Goal: Task Accomplishment & Management: Manage account settings

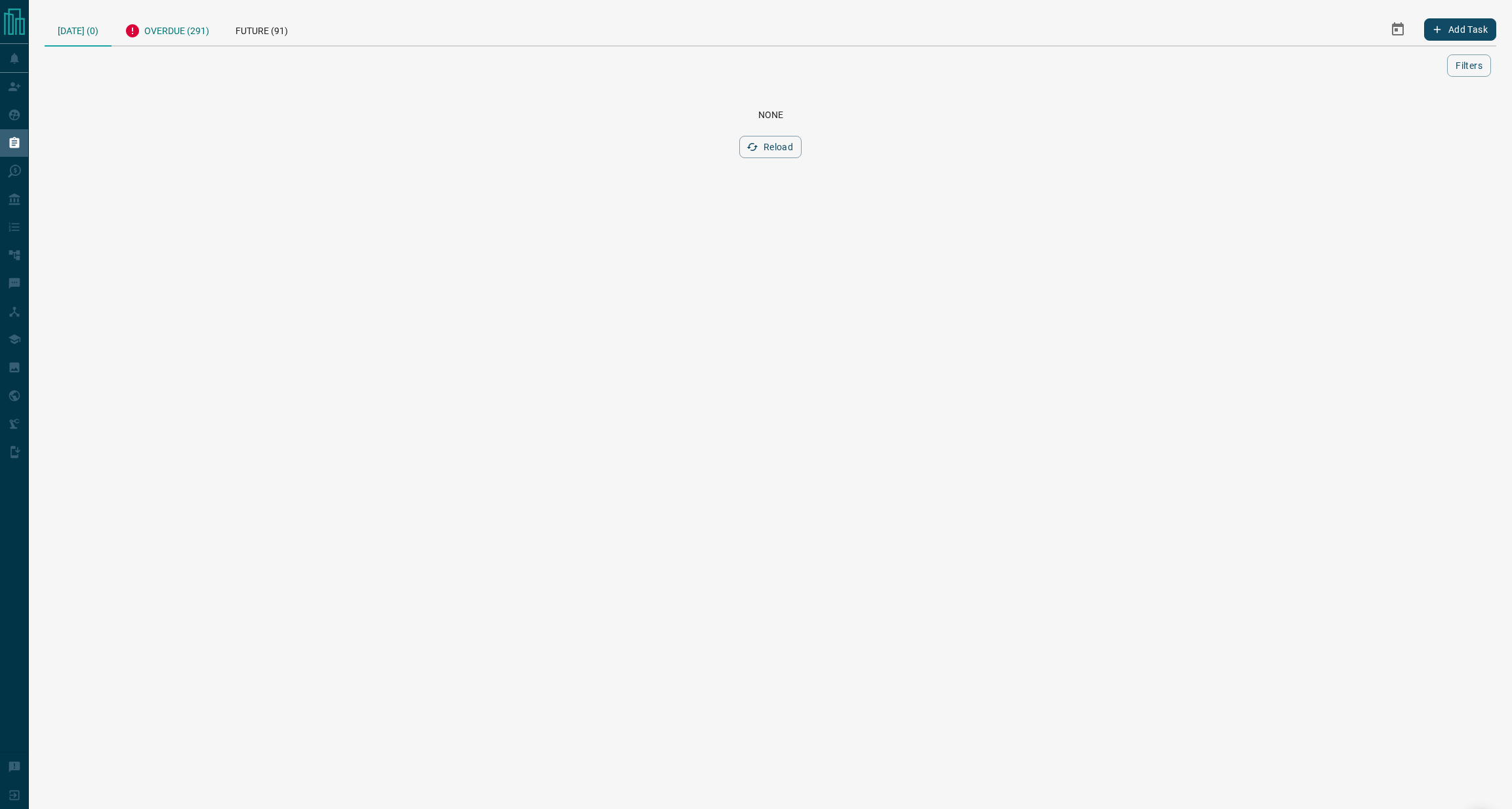
click at [168, 30] on div "Overdue (291)" at bounding box center [167, 29] width 111 height 32
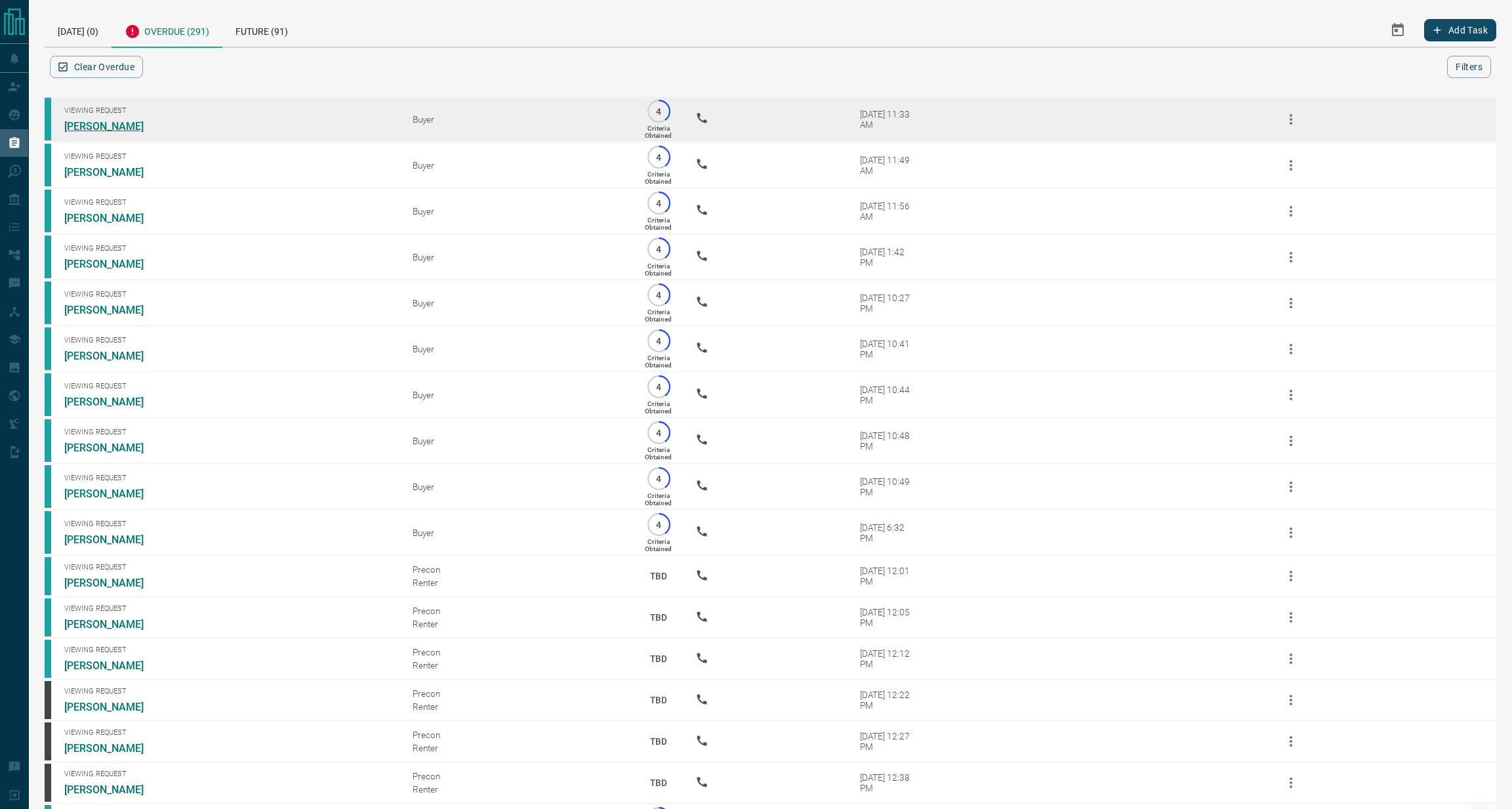
click at [95, 122] on link "[PERSON_NAME]" at bounding box center [113, 126] width 98 height 12
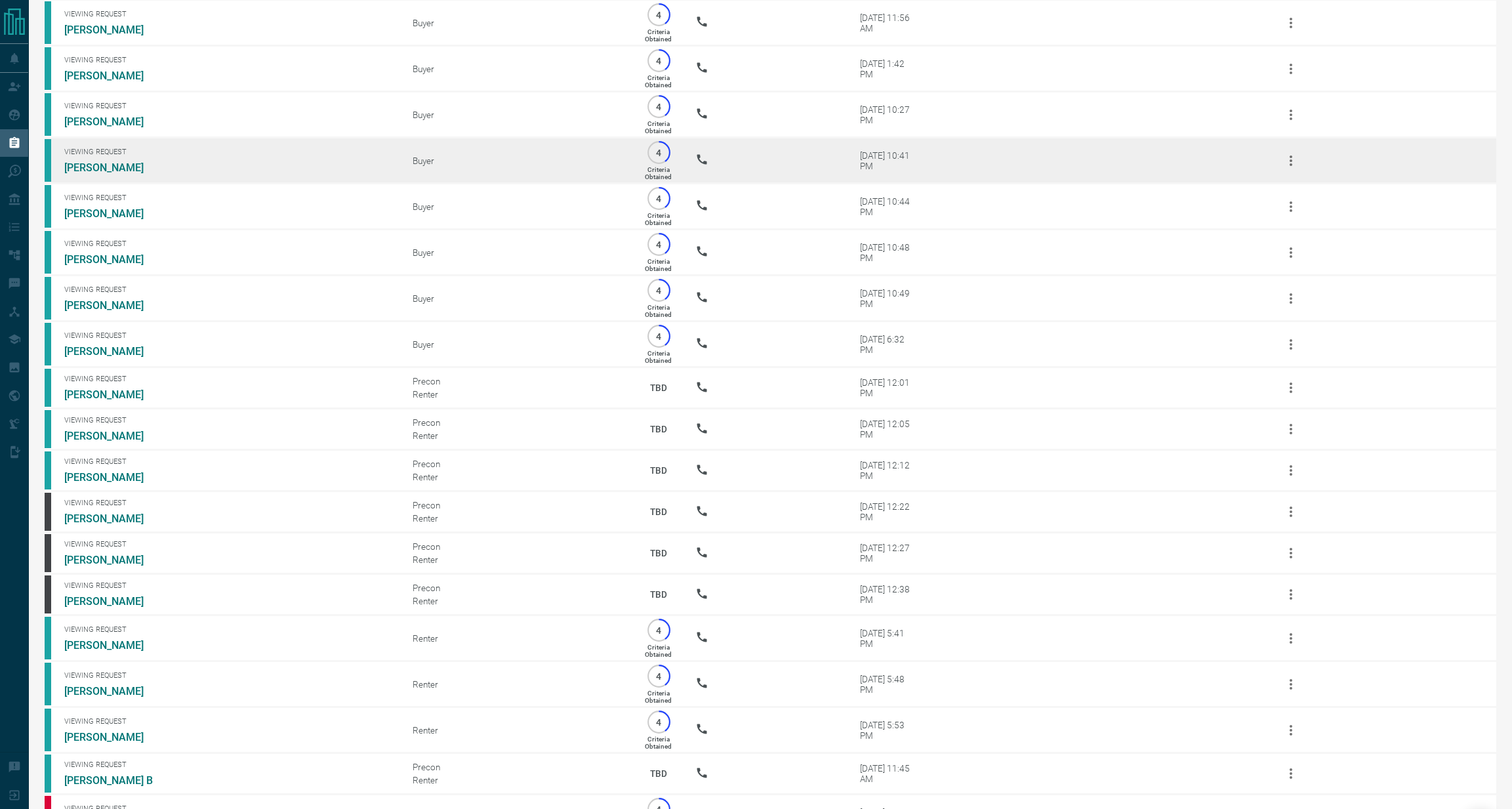
scroll to position [261, 0]
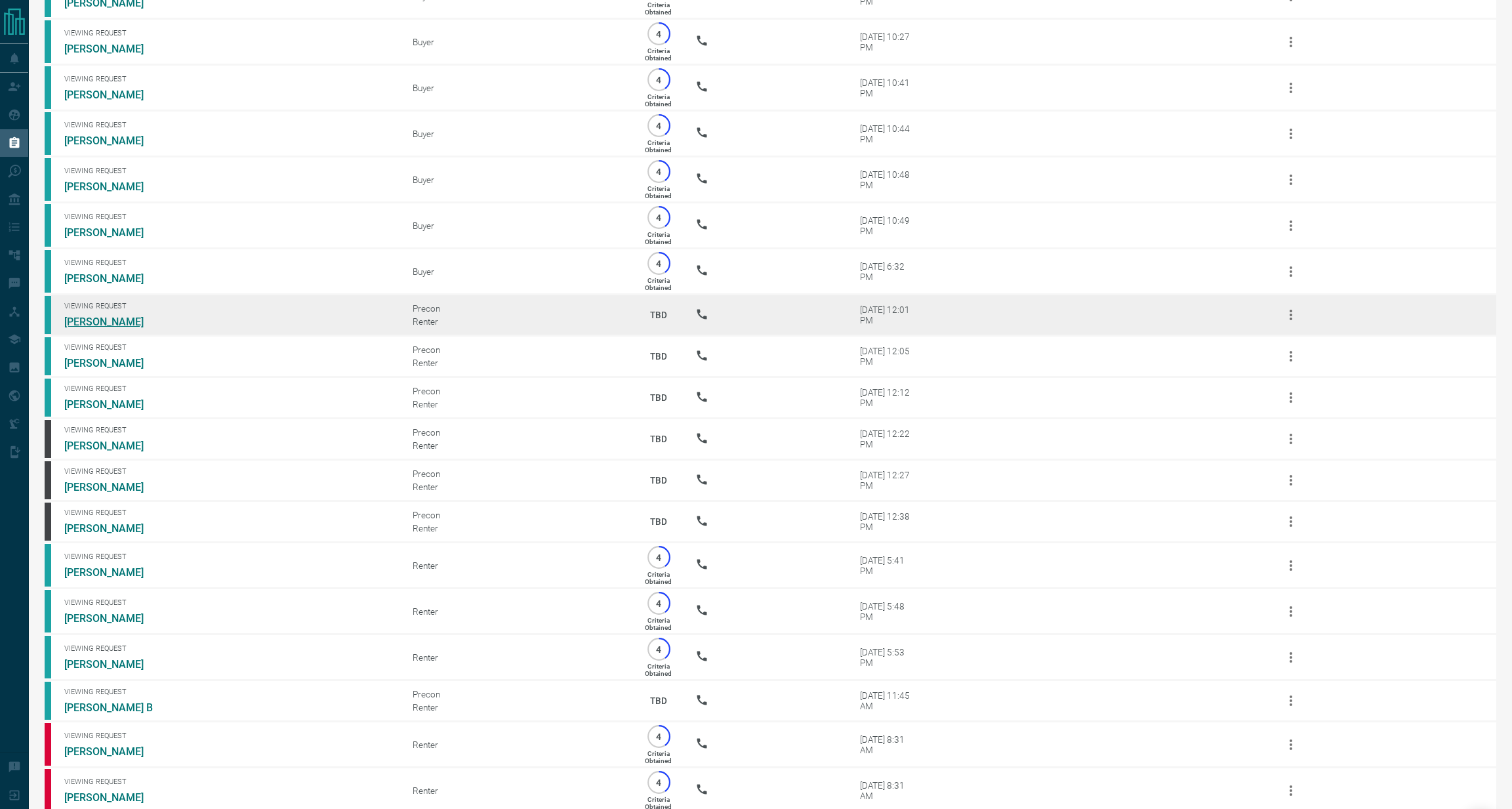
click at [102, 321] on link "[PERSON_NAME]" at bounding box center [113, 322] width 98 height 12
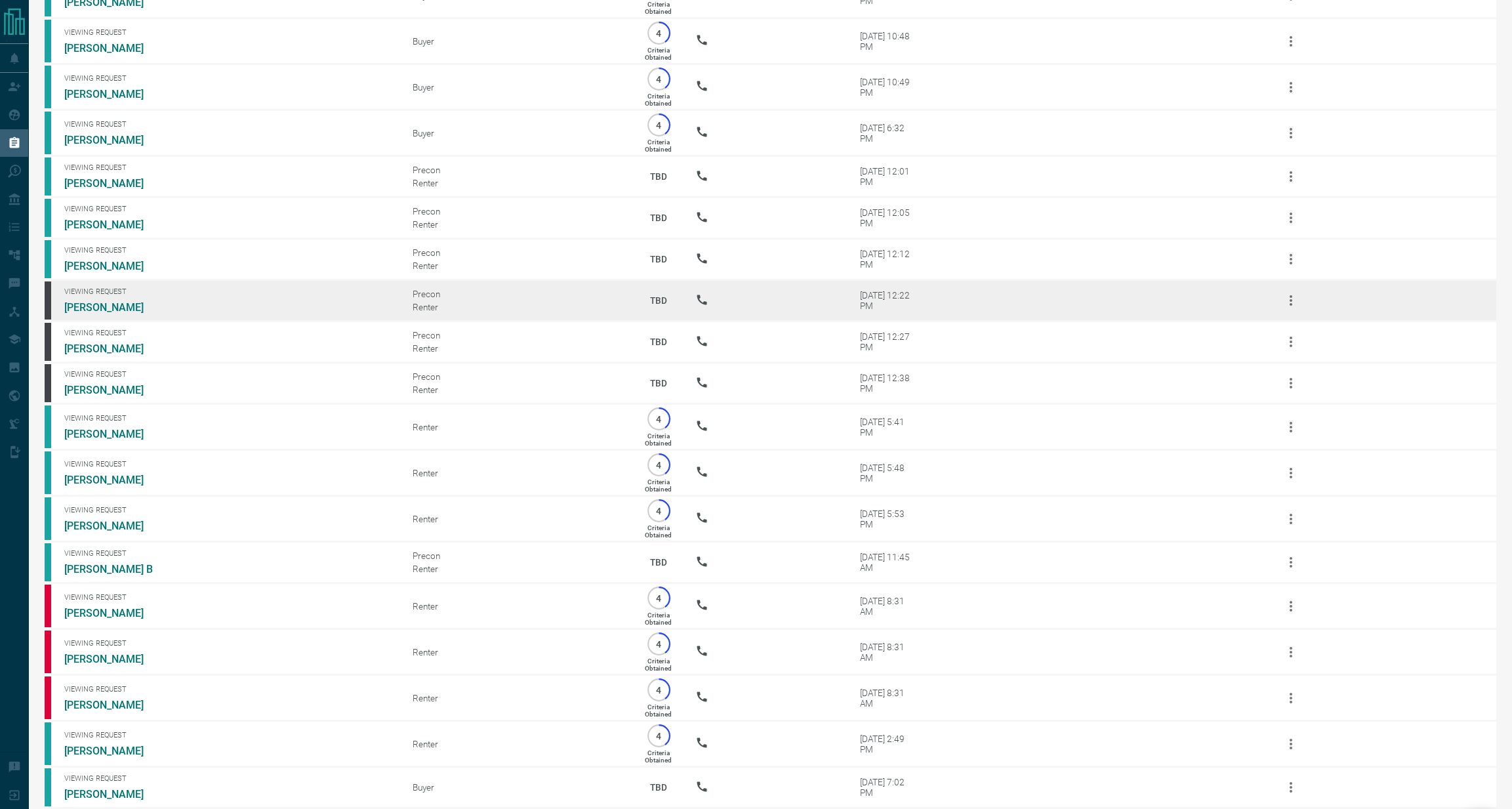
scroll to position [418, 0]
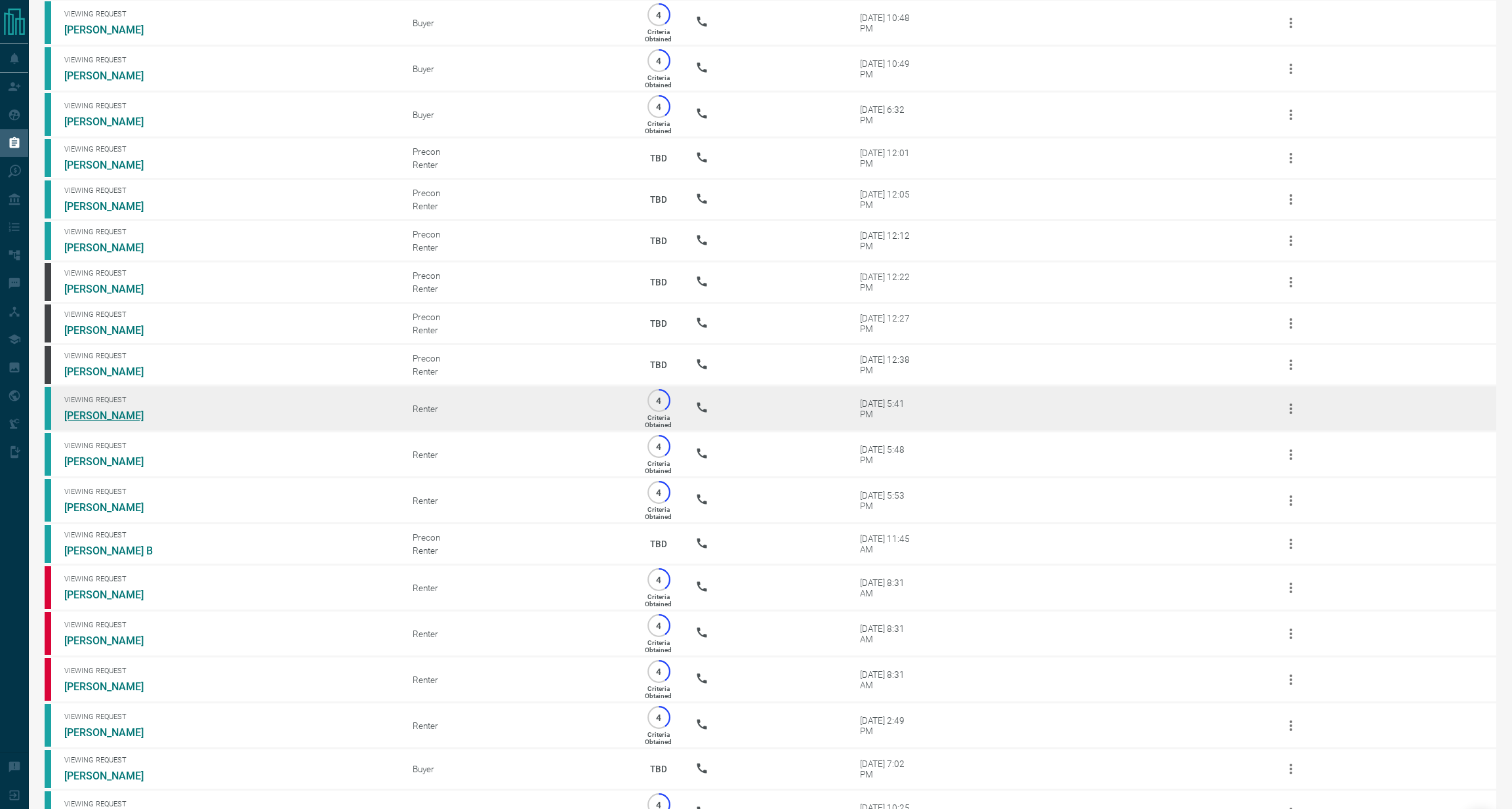
click at [122, 422] on link "[PERSON_NAME]" at bounding box center [113, 415] width 98 height 12
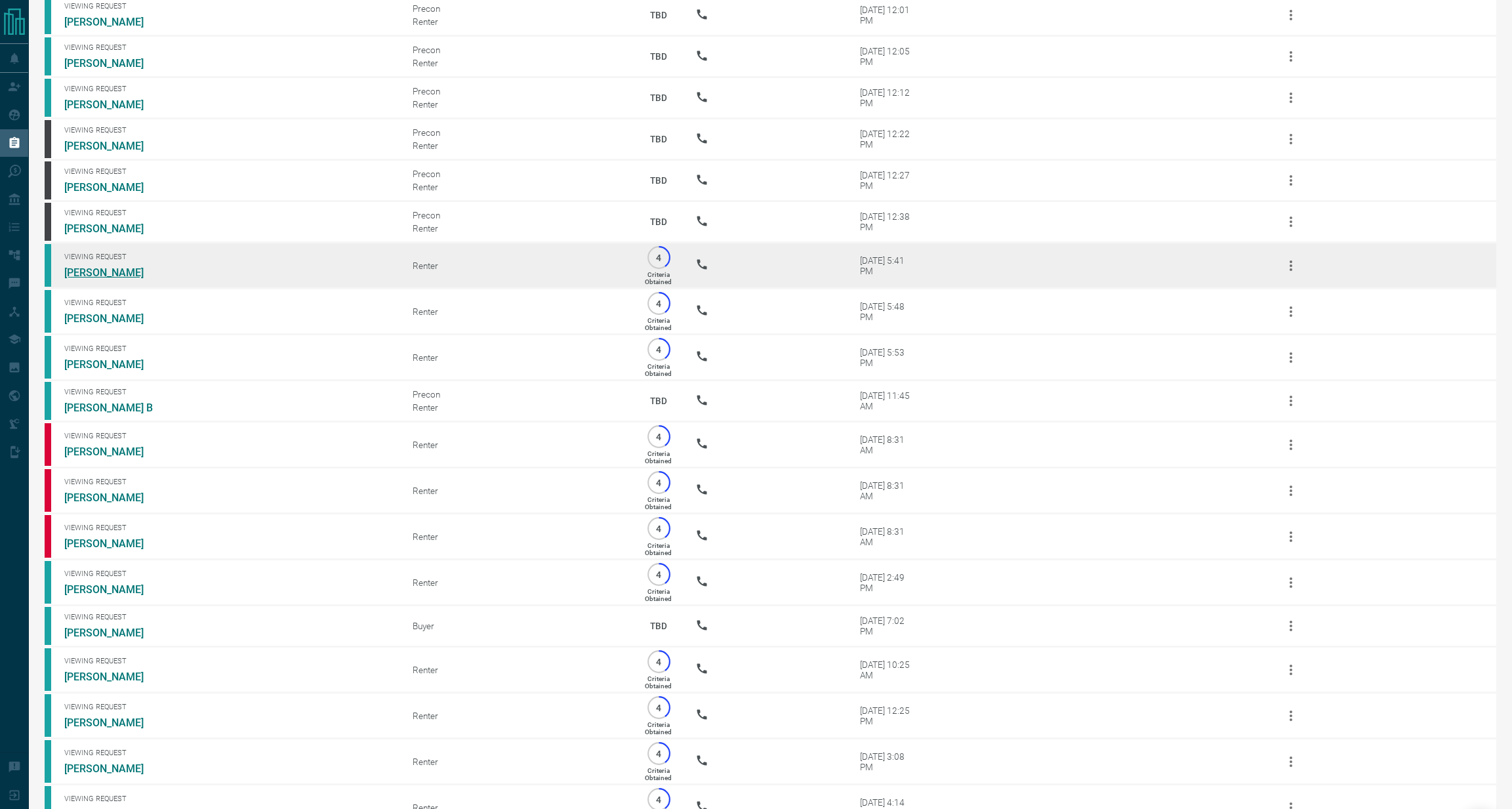
scroll to position [638, 0]
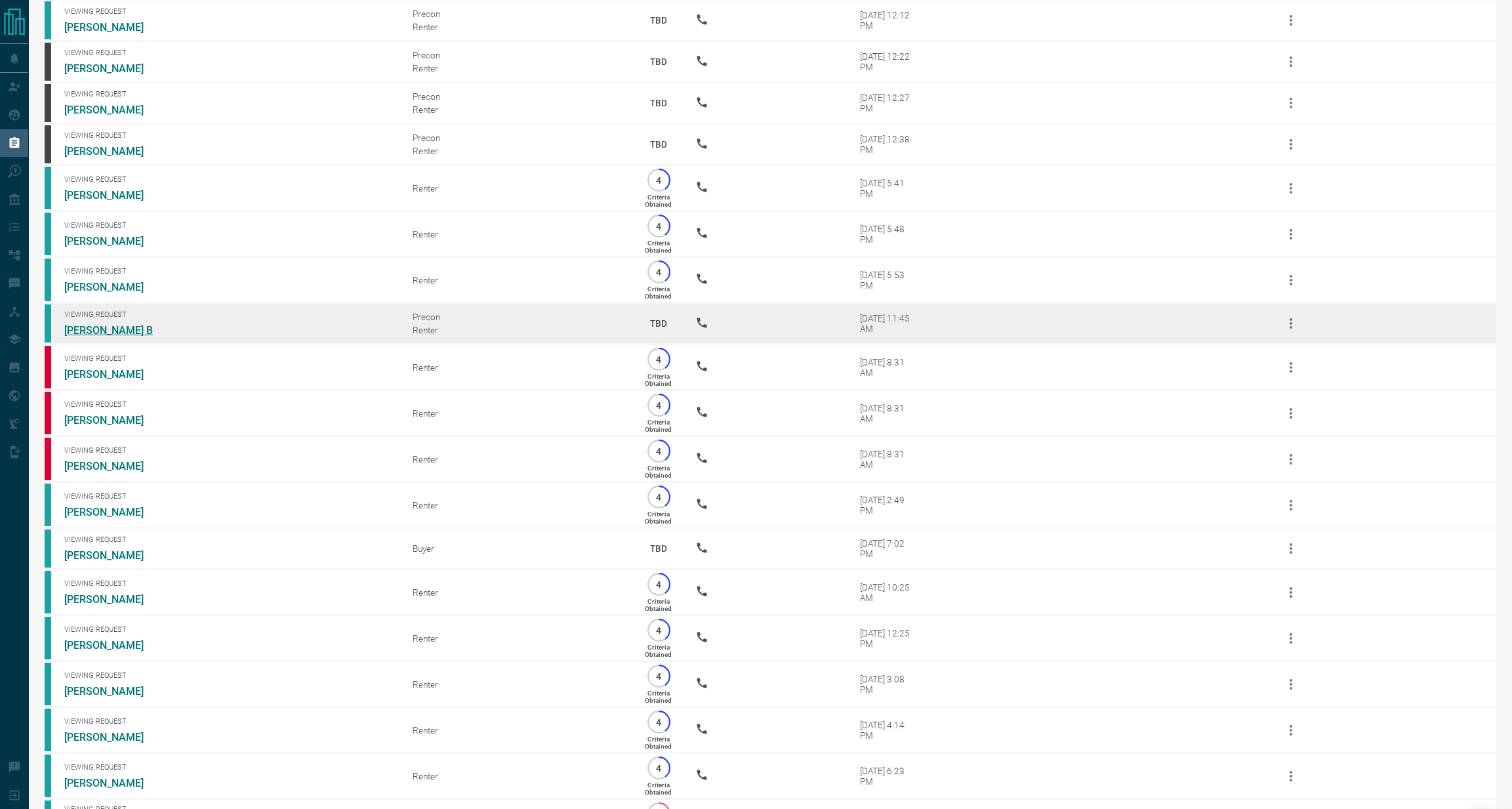
click at [96, 336] on link "[PERSON_NAME] B" at bounding box center [113, 330] width 98 height 12
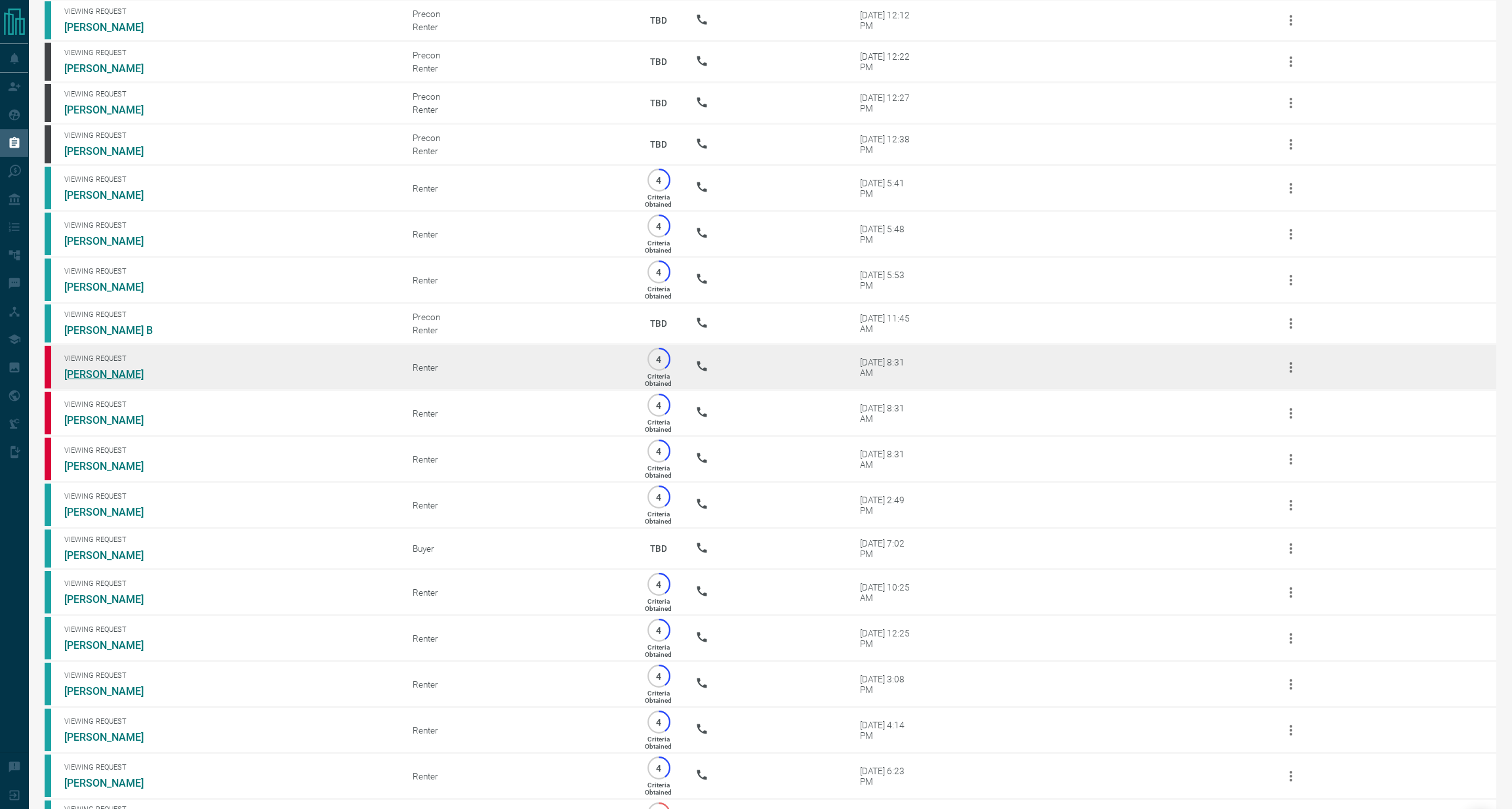
click at [98, 381] on link "[PERSON_NAME]" at bounding box center [113, 373] width 98 height 12
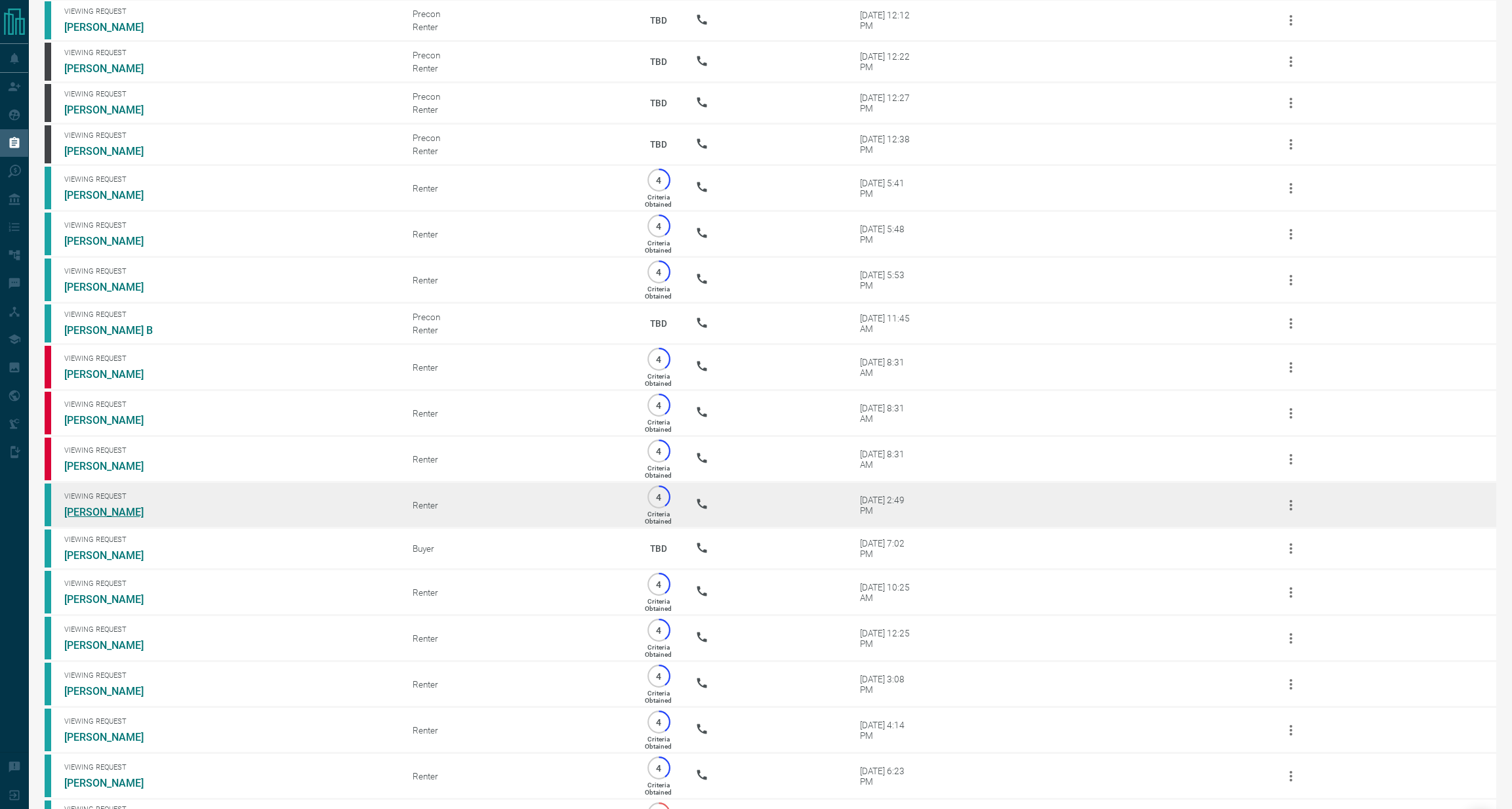
click at [107, 518] on link "[PERSON_NAME]" at bounding box center [113, 512] width 98 height 12
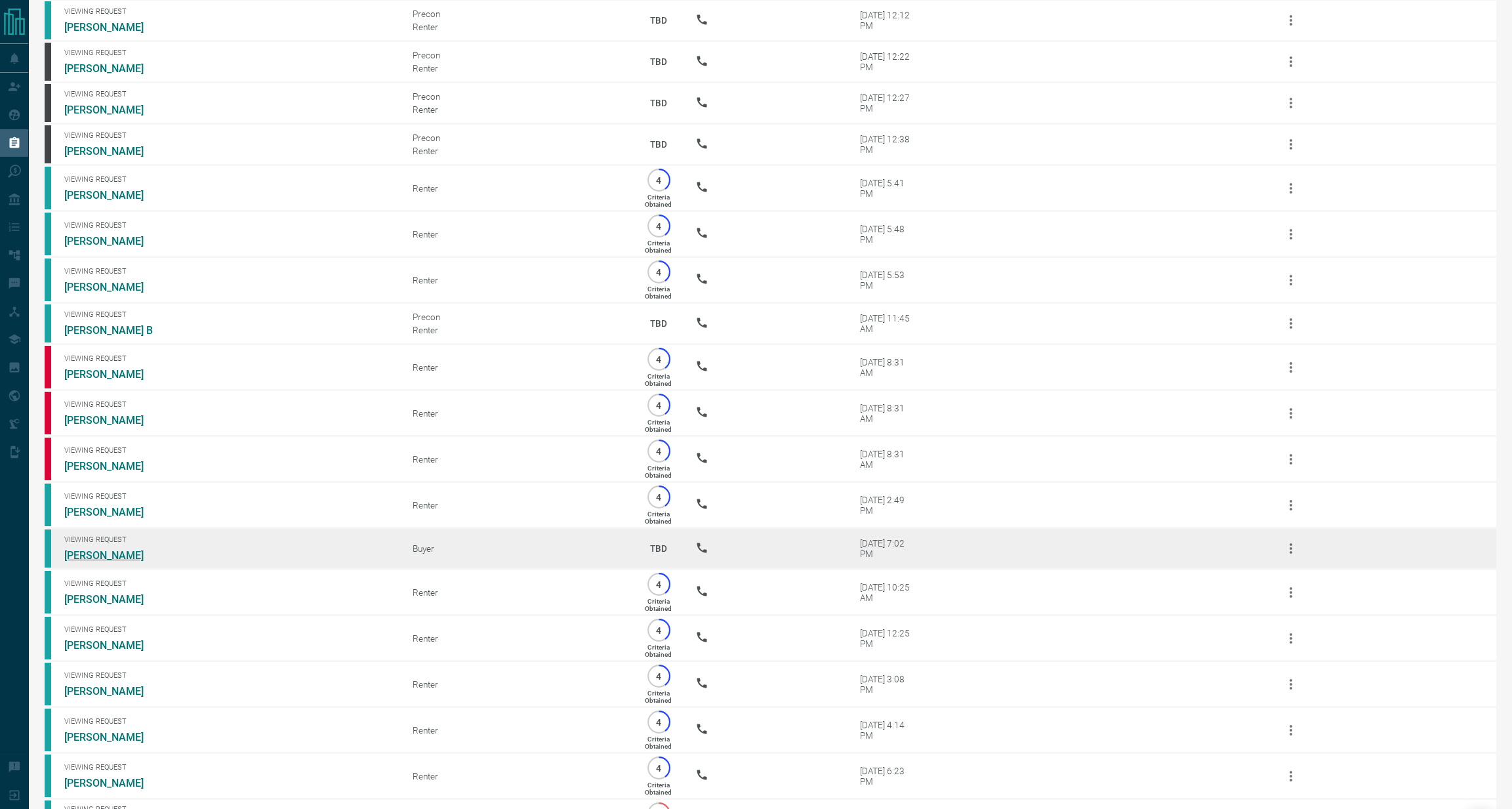
click at [110, 562] on link "[PERSON_NAME]" at bounding box center [113, 555] width 98 height 12
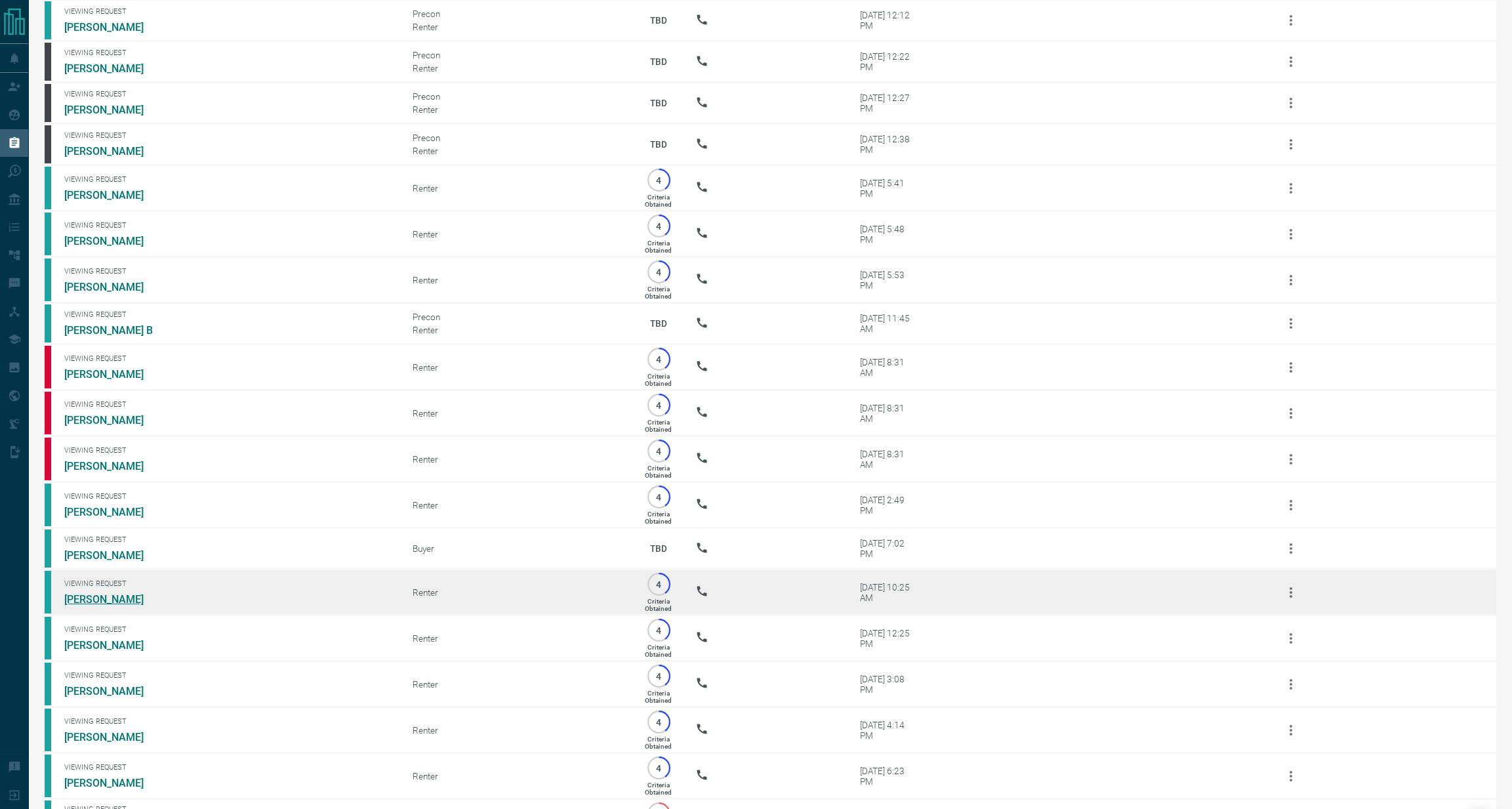
click at [90, 606] on link "[PERSON_NAME]" at bounding box center [113, 599] width 98 height 12
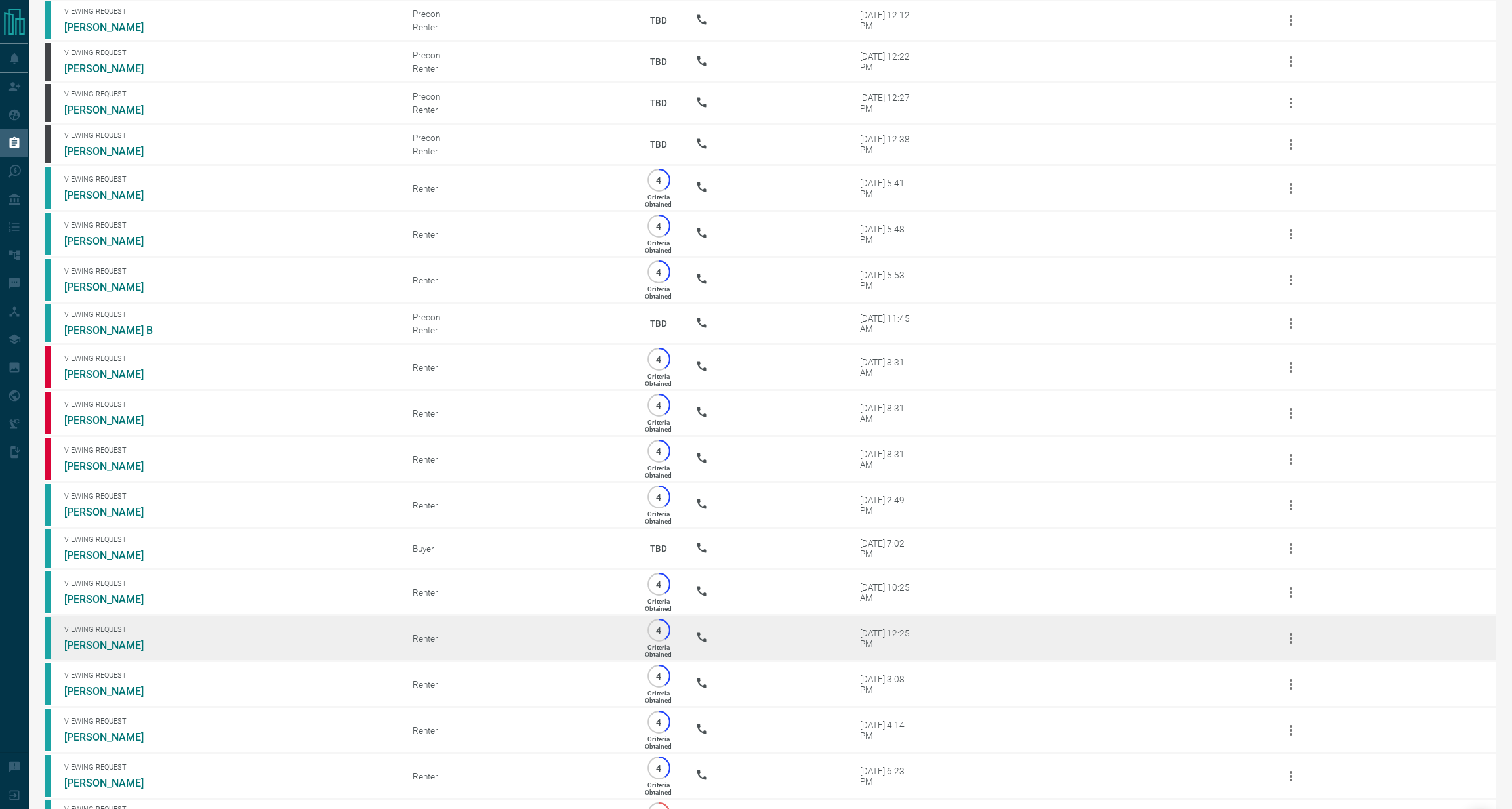
click at [104, 651] on link "[PERSON_NAME]" at bounding box center [113, 645] width 98 height 12
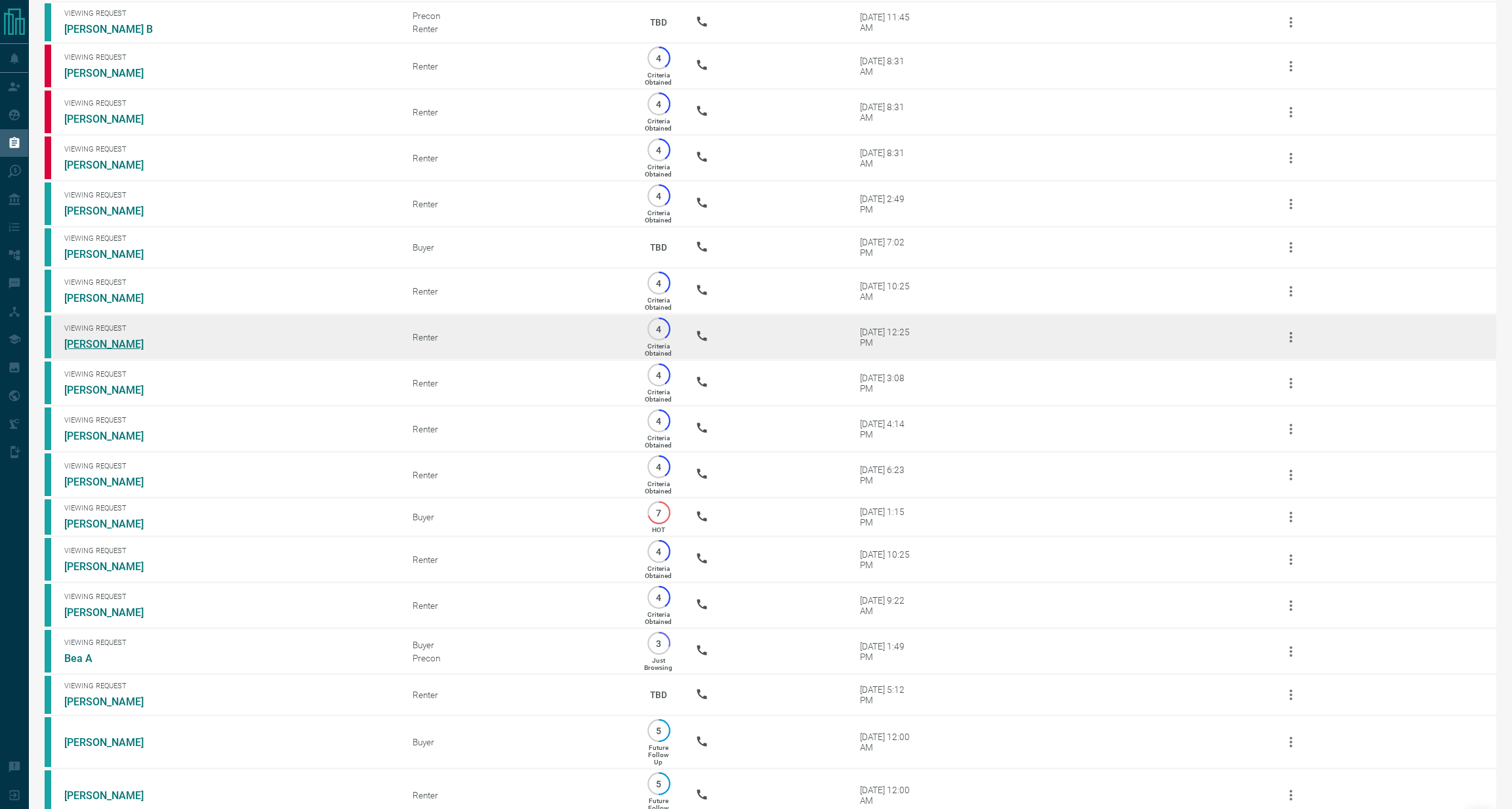
scroll to position [943, 0]
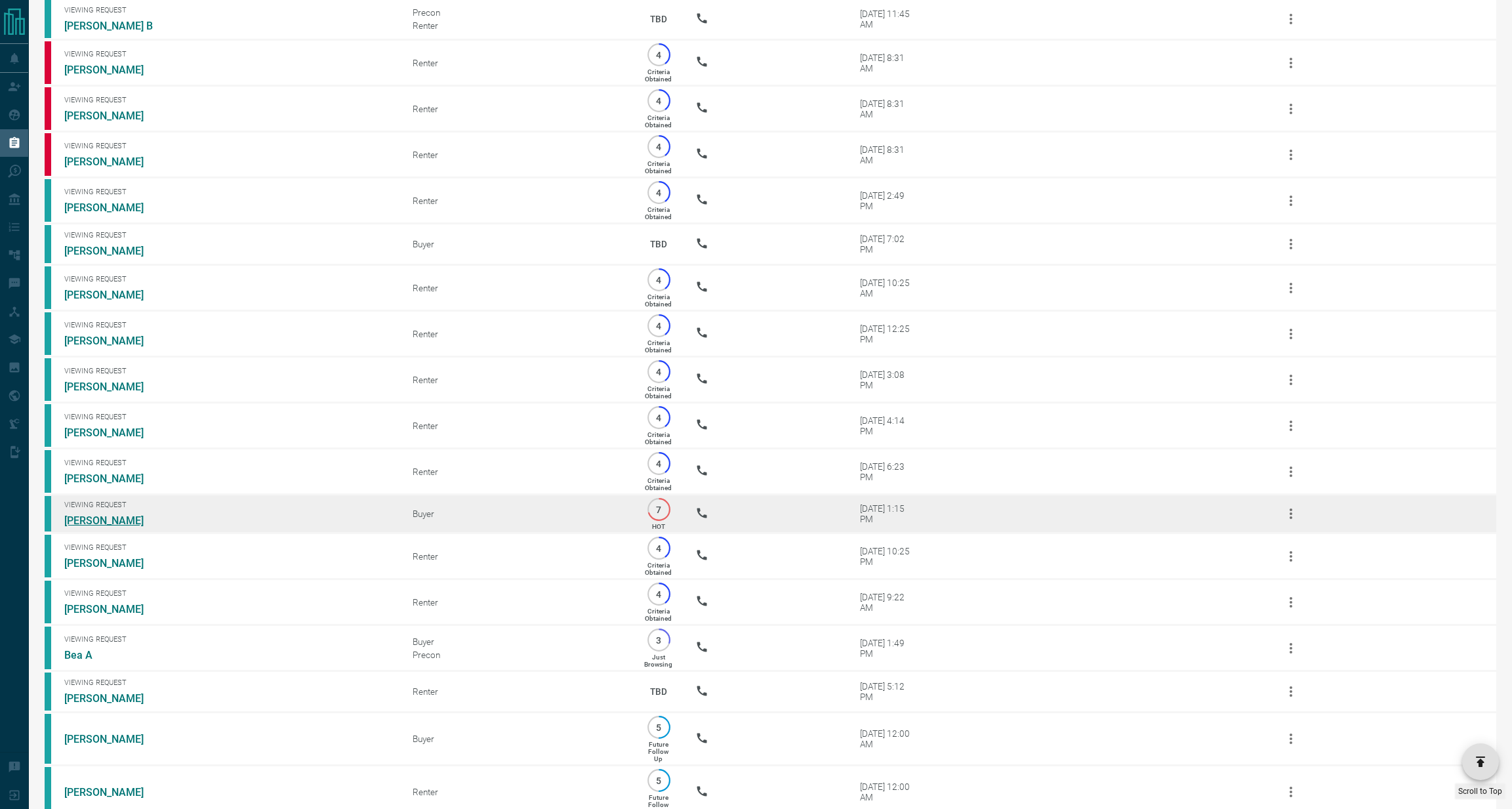
click at [116, 527] on link "[PERSON_NAME]" at bounding box center [113, 520] width 98 height 12
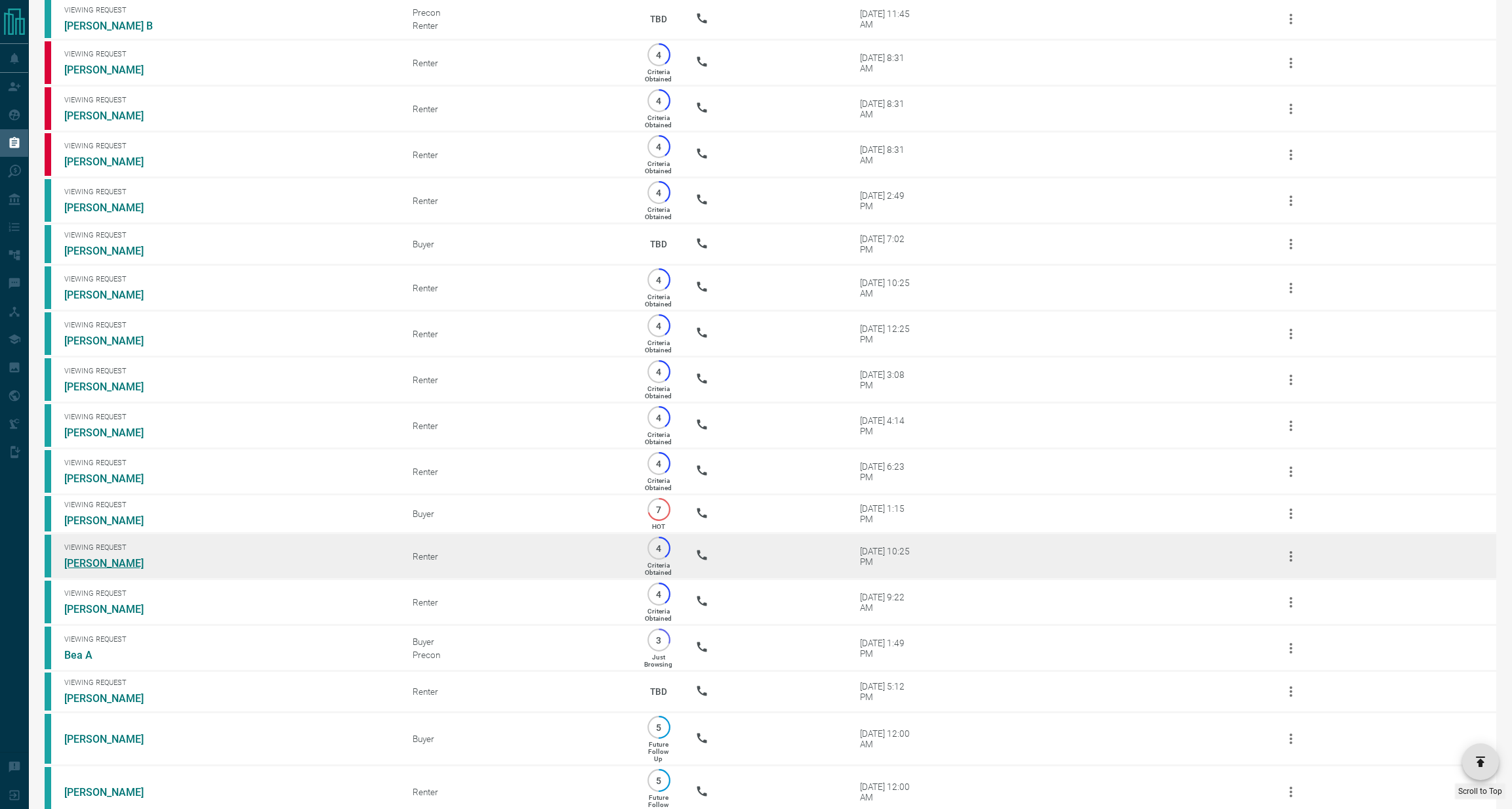
click at [106, 570] on link "[PERSON_NAME]" at bounding box center [113, 563] width 98 height 12
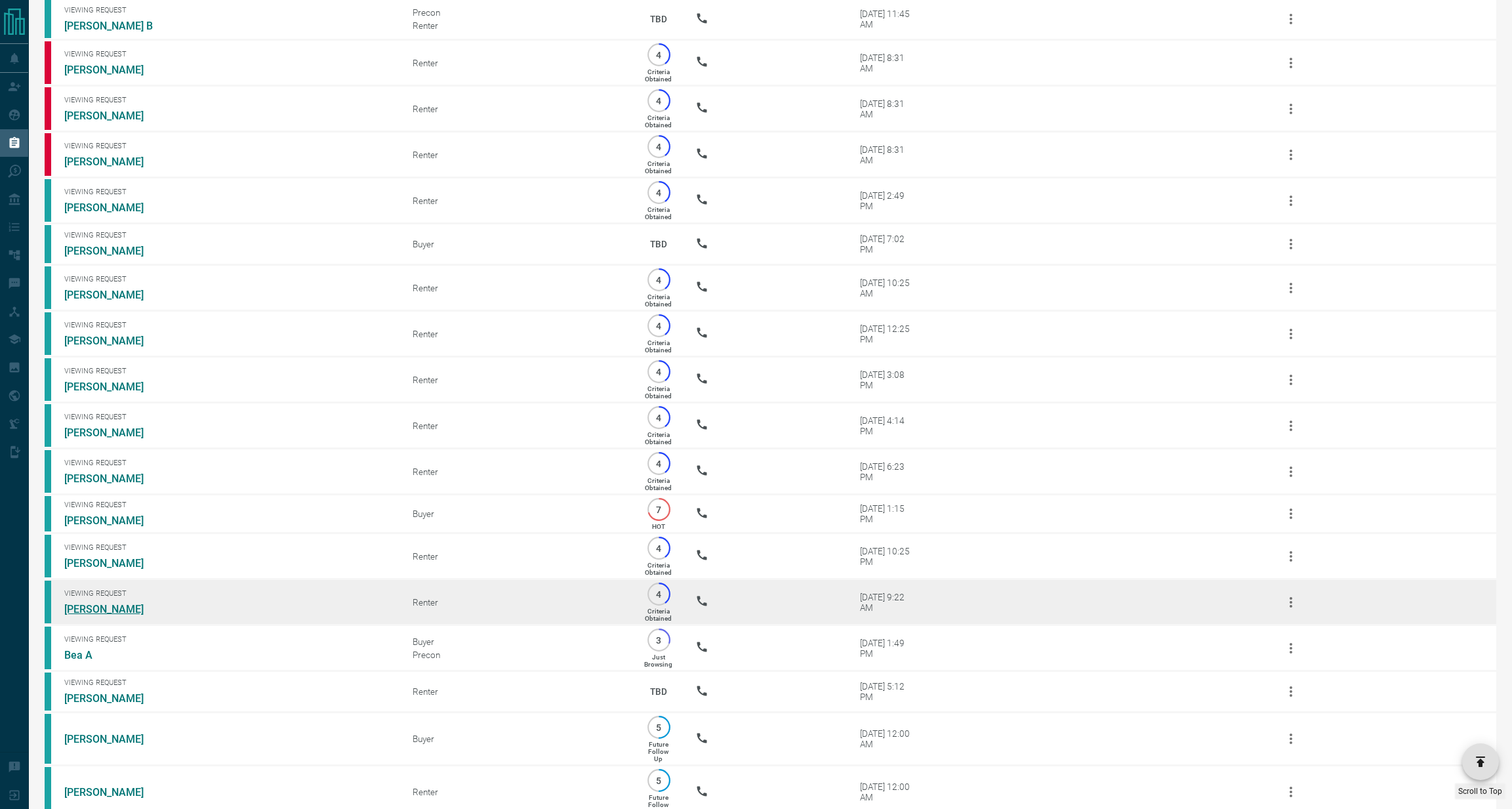
click at [96, 615] on link "[PERSON_NAME]" at bounding box center [113, 609] width 98 height 12
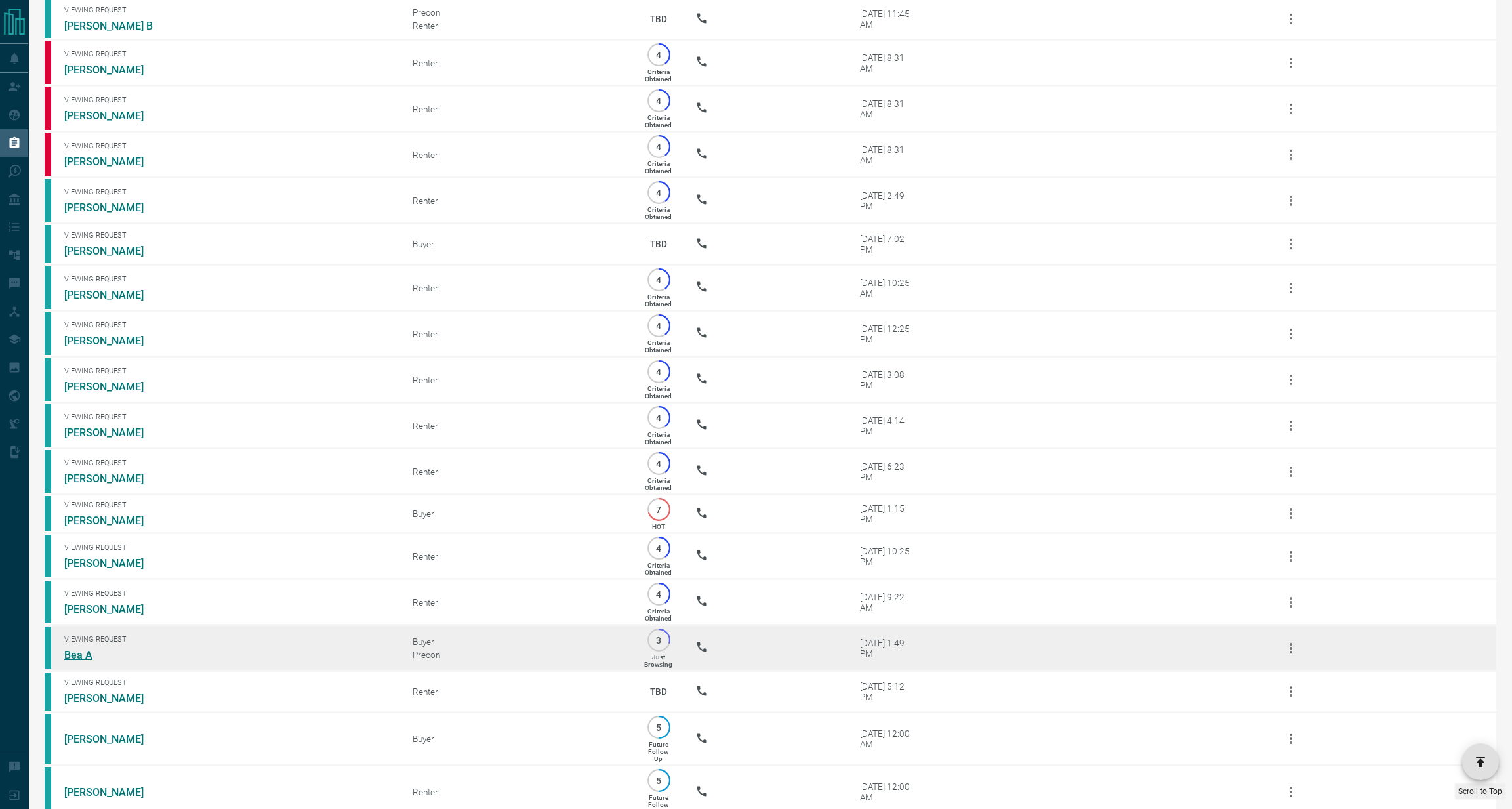
click at [83, 662] on link "Bea A" at bounding box center [113, 654] width 98 height 12
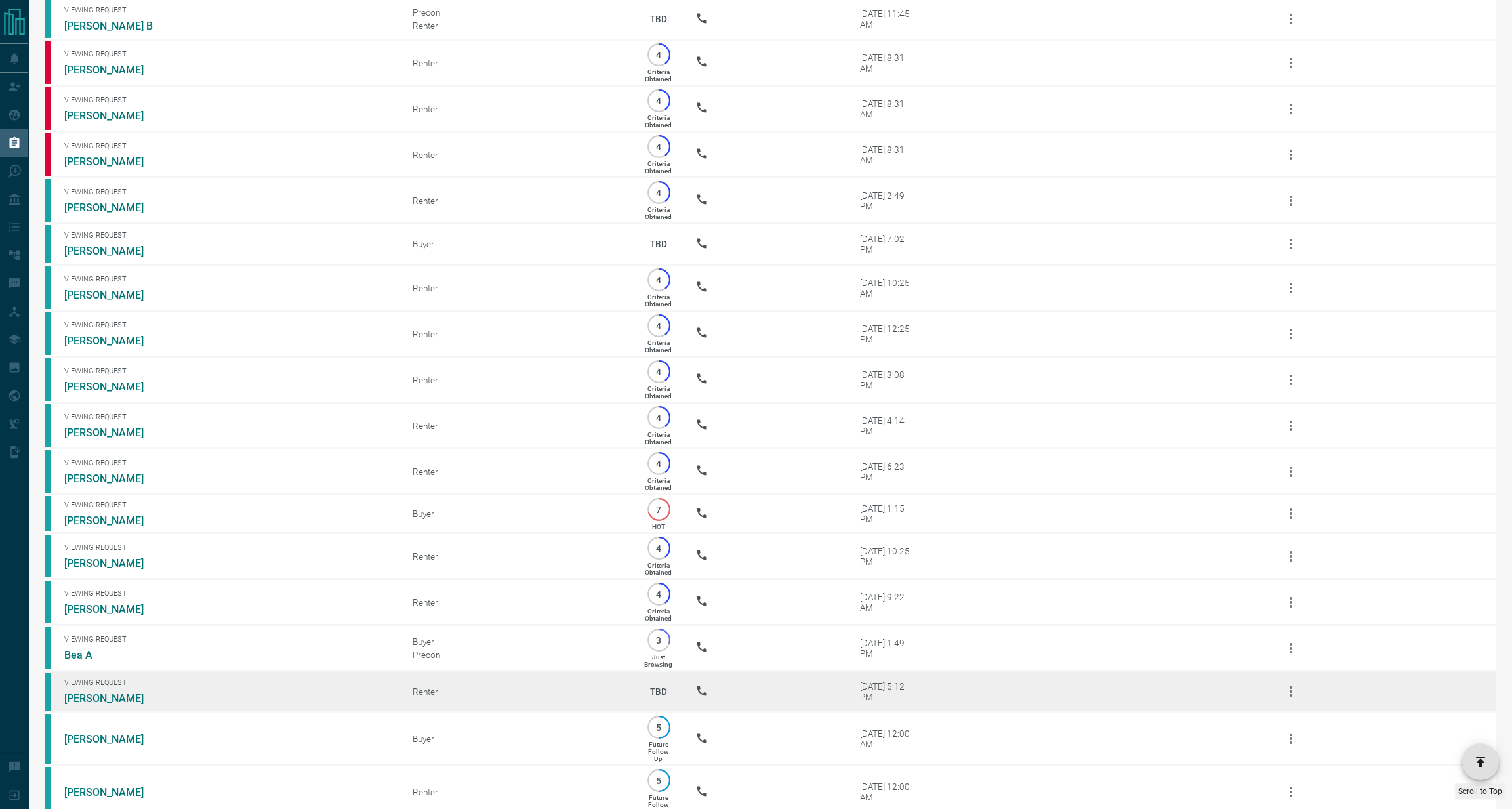
click at [98, 705] on link "[PERSON_NAME]" at bounding box center [113, 698] width 98 height 12
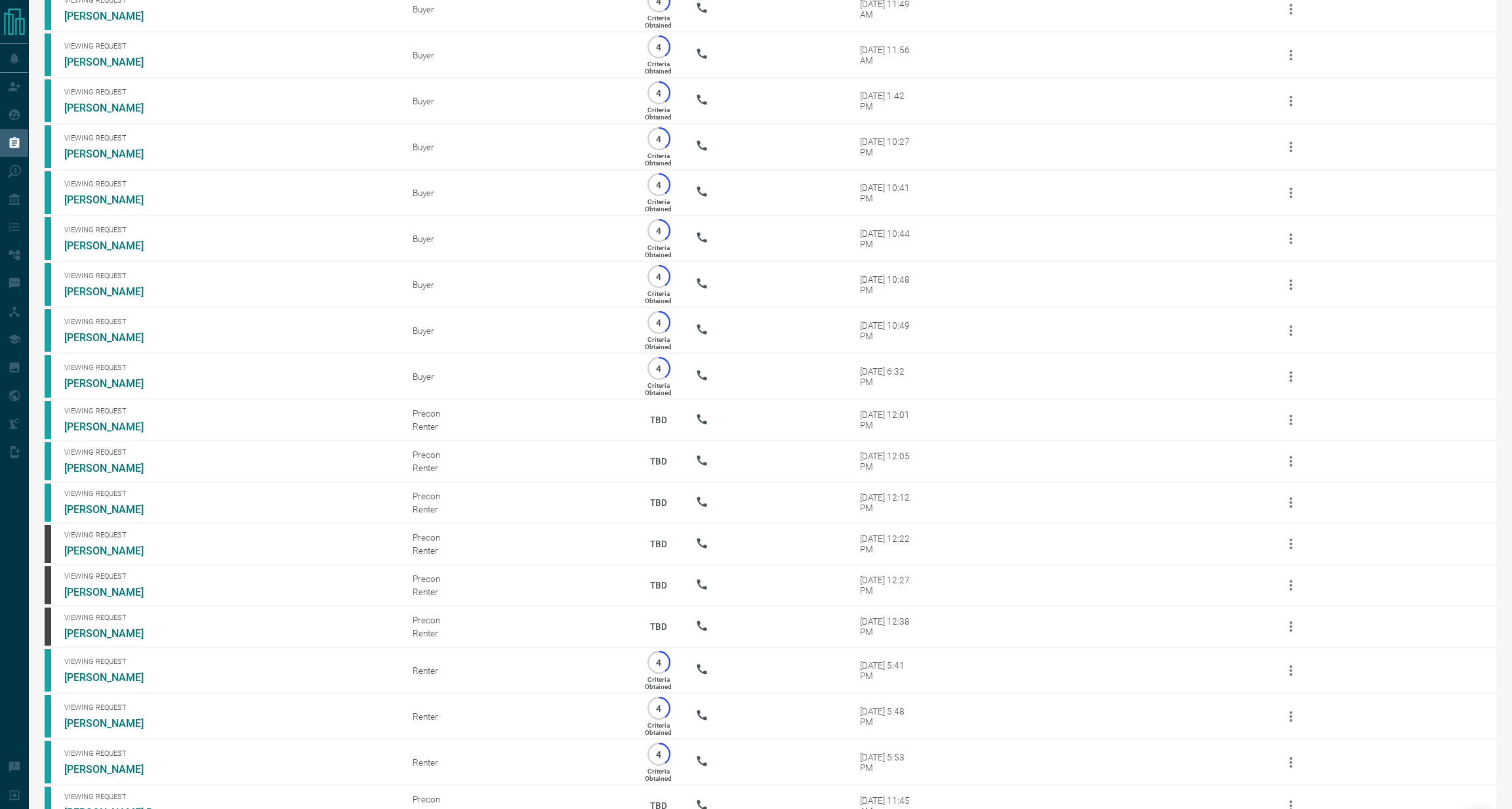
scroll to position [0, 0]
